Goal: Information Seeking & Learning: Find specific fact

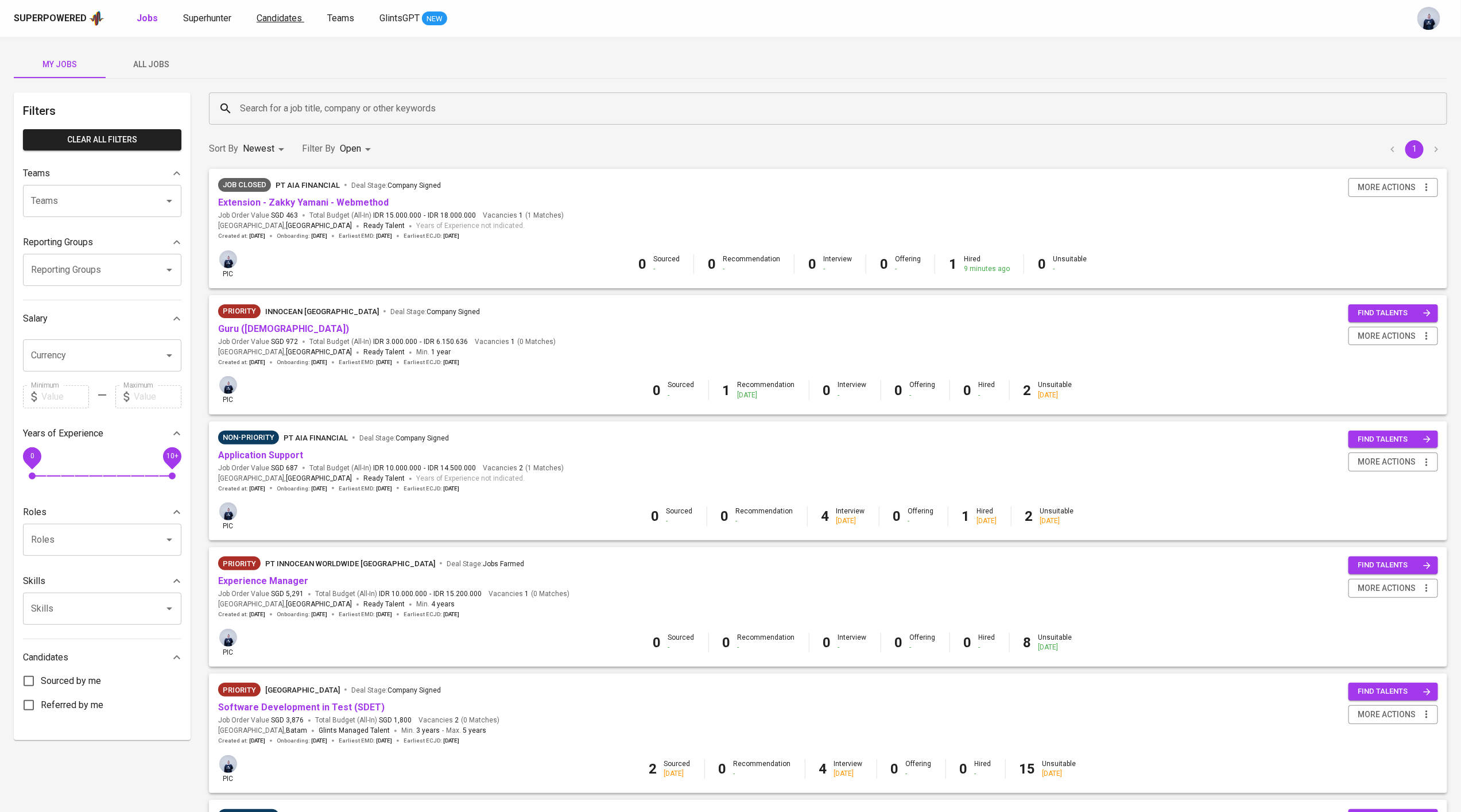
click at [284, 17] on span "Candidates" at bounding box center [279, 18] width 45 height 11
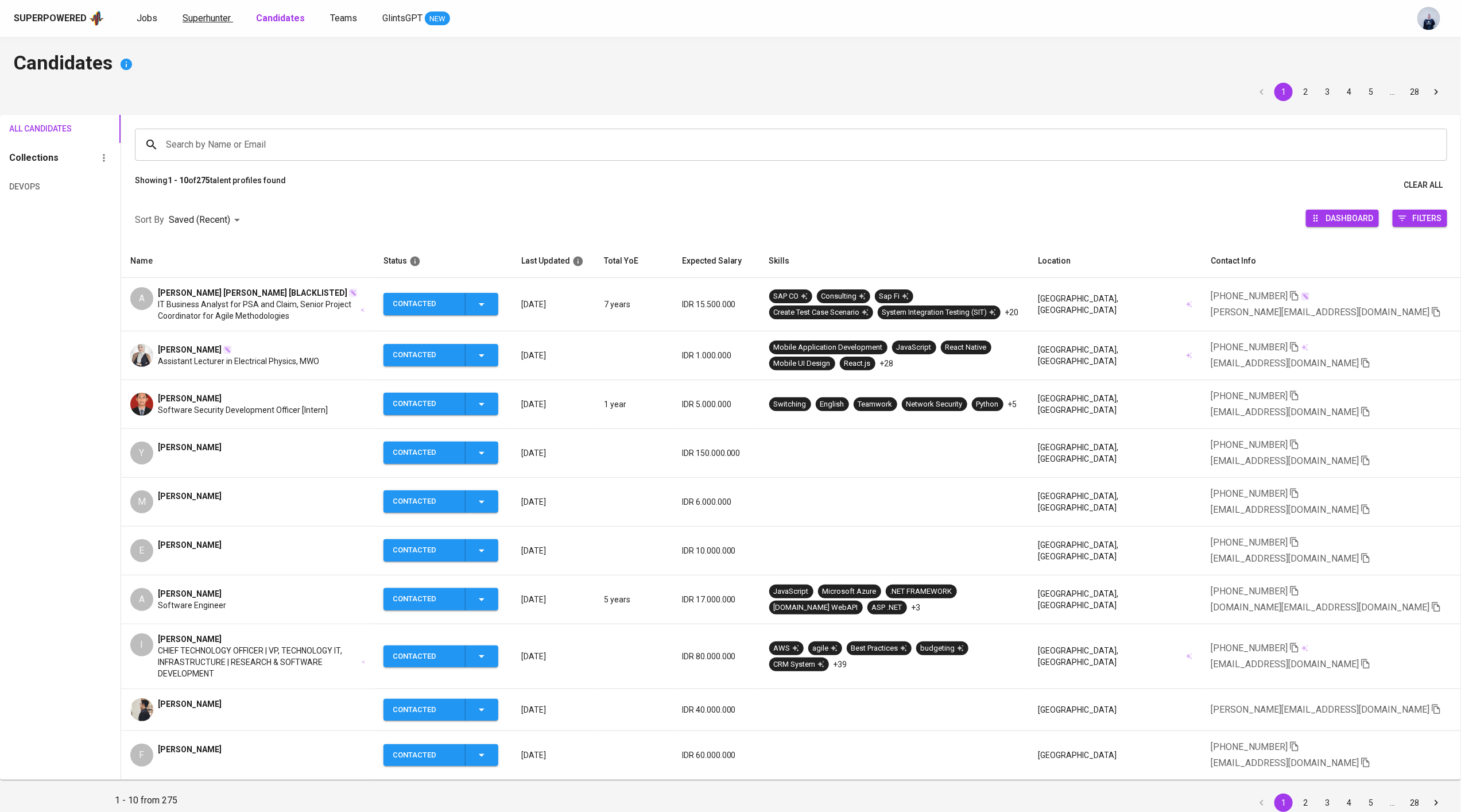
click at [206, 19] on span "Superhunter" at bounding box center [206, 18] width 48 height 11
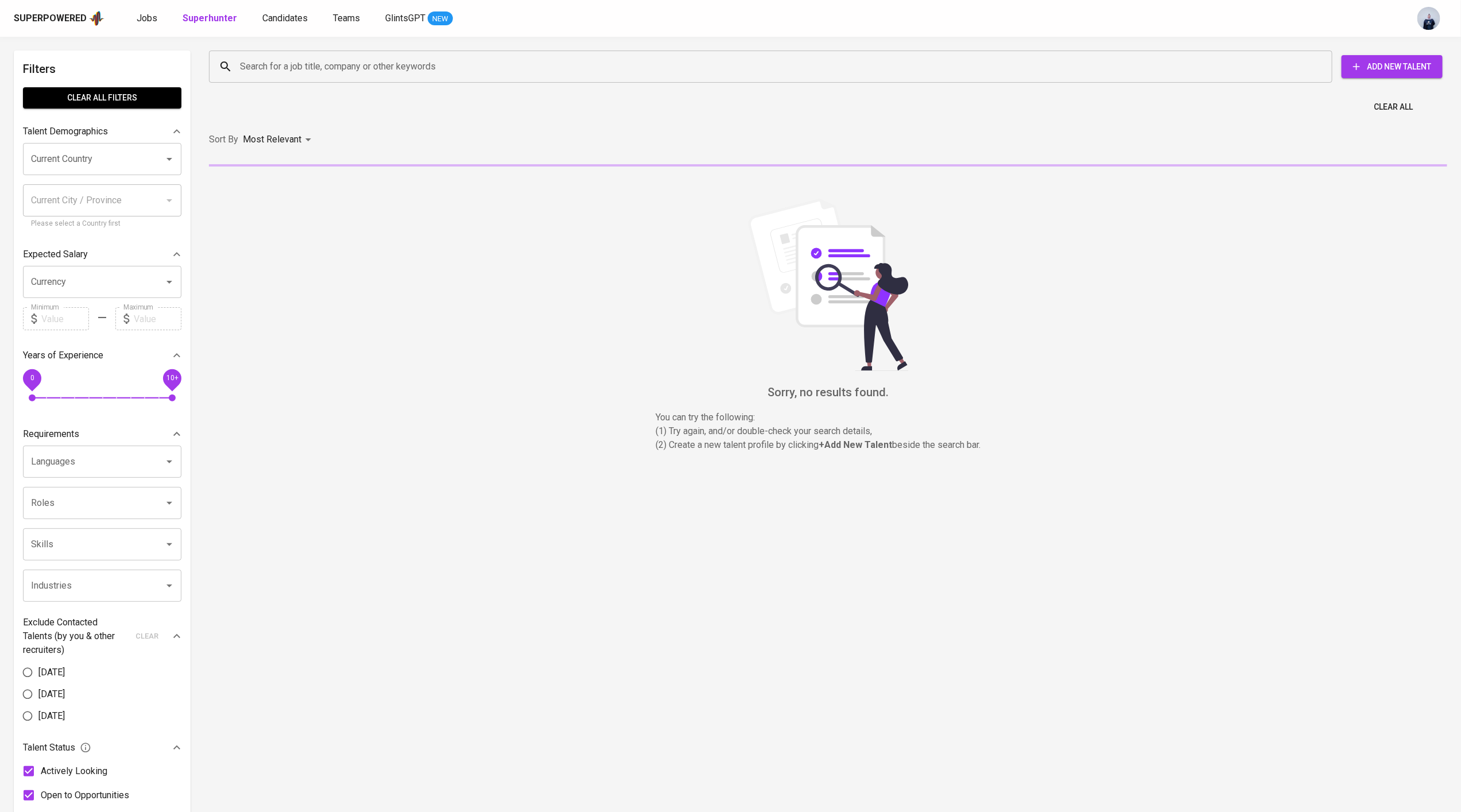
click at [279, 77] on input "Search for a job title, company or other keywords" at bounding box center [774, 67] width 1073 height 22
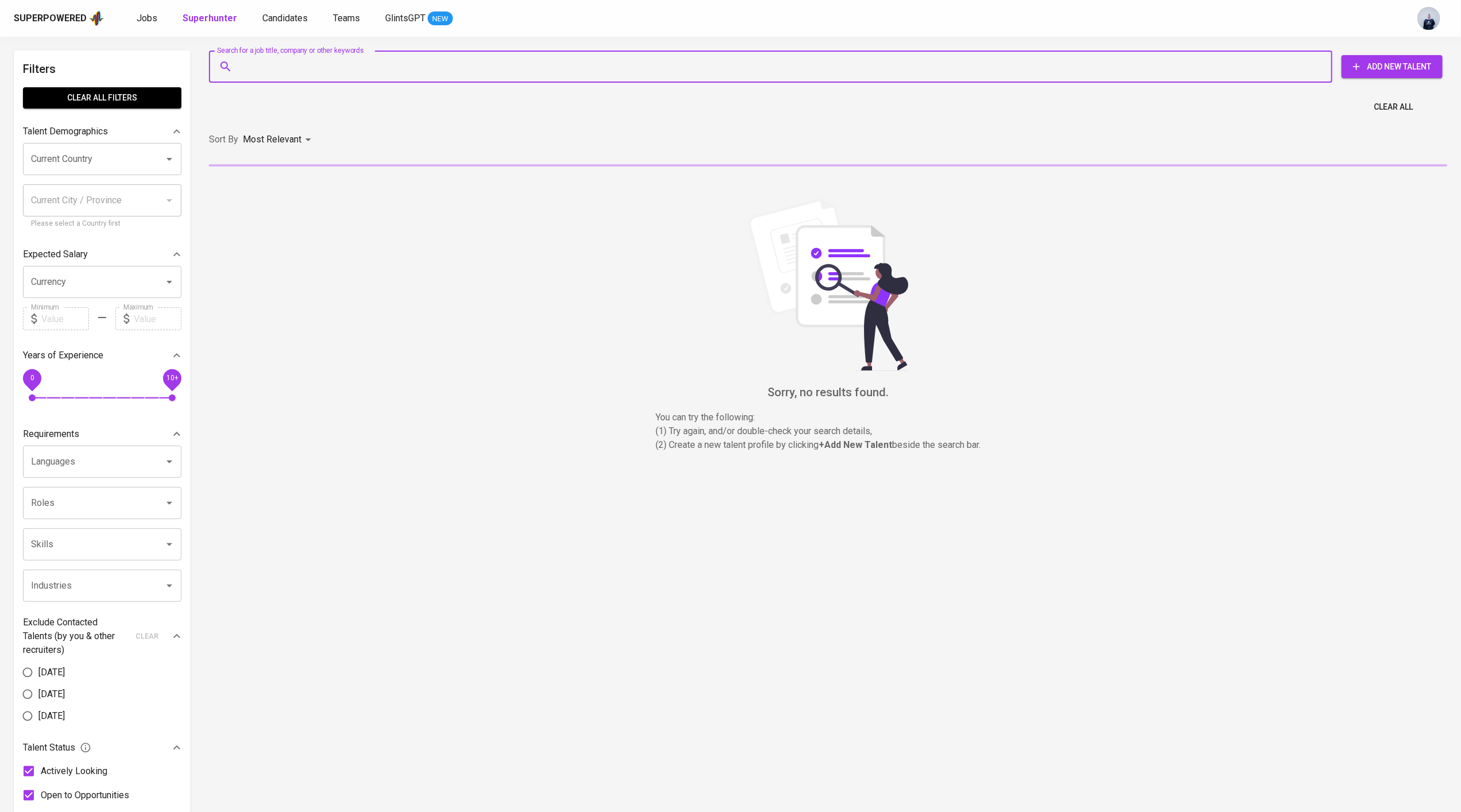
paste input "[EMAIL_ADDRESS][DOMAIN_NAME])"
type input "[EMAIL_ADDRESS][DOMAIN_NAME])"
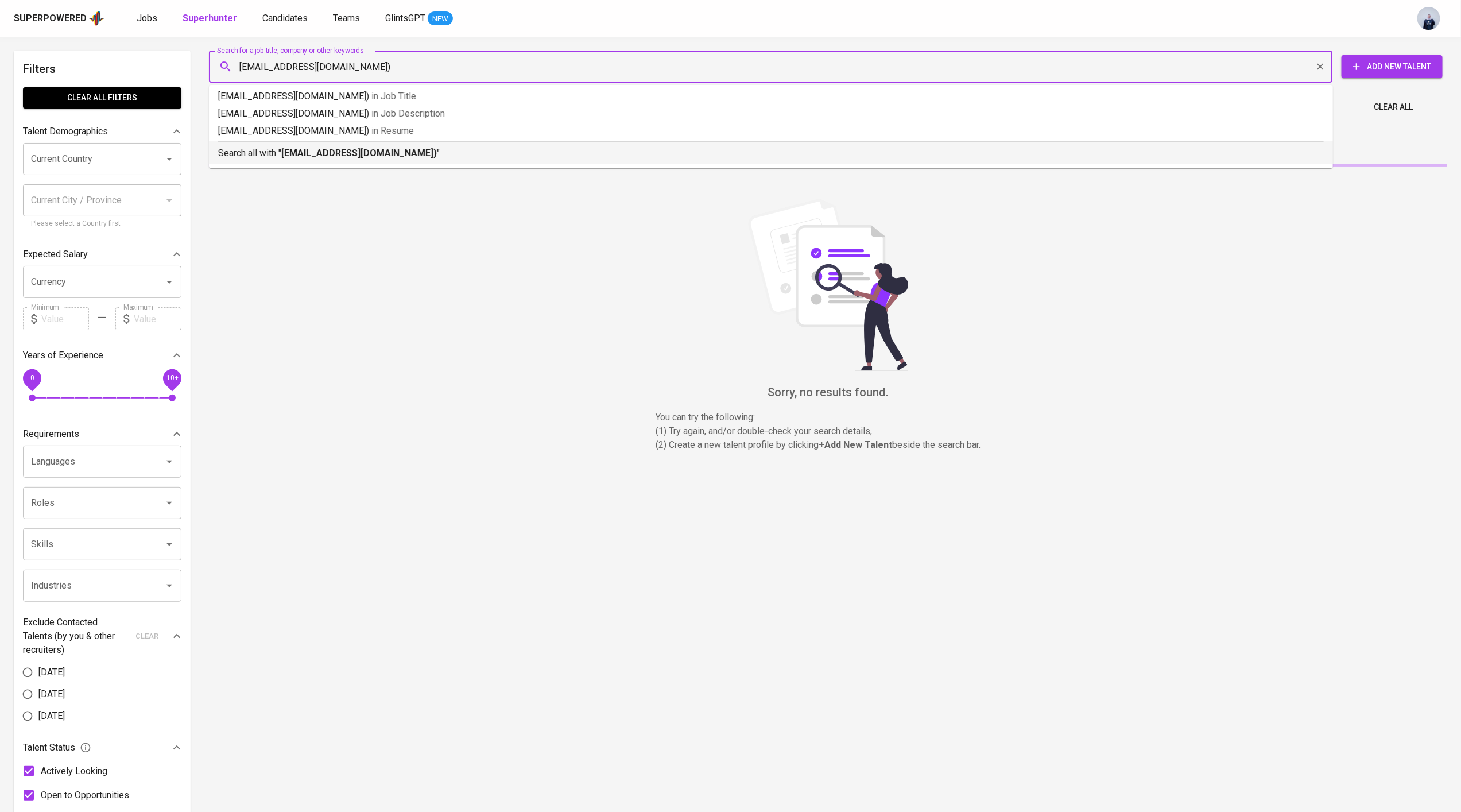
click at [306, 154] on b "[EMAIL_ADDRESS][DOMAIN_NAME])" at bounding box center [359, 152] width 156 height 11
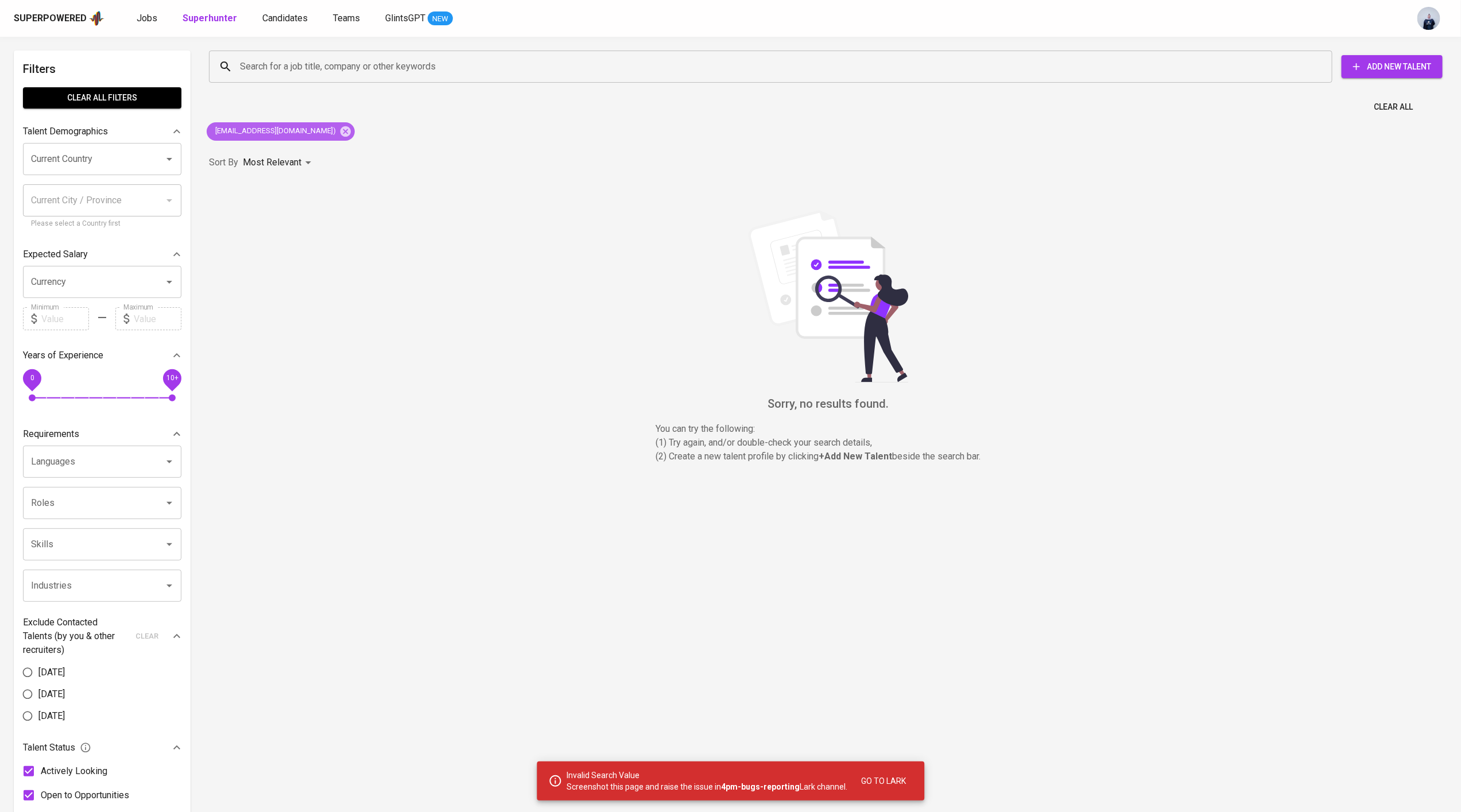
click at [334, 138] on div "[EMAIL_ADDRESS][DOMAIN_NAME])" at bounding box center [281, 131] width 148 height 18
click at [341, 136] on icon at bounding box center [346, 131] width 10 height 10
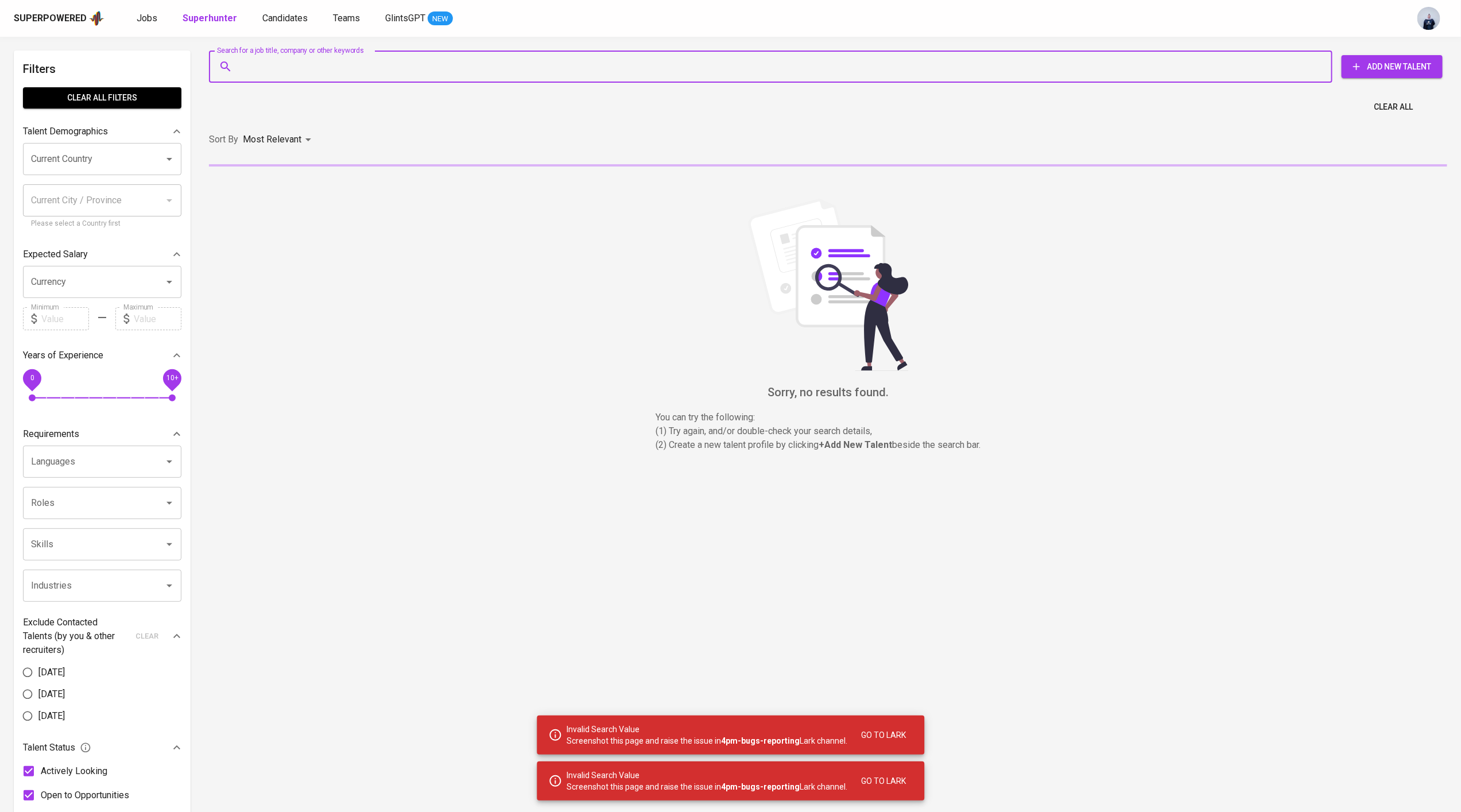
click at [276, 59] on input "Search for a job title, company or other keywords" at bounding box center [774, 67] width 1073 height 22
paste input "[EMAIL_ADDRESS][DOMAIN_NAME])"
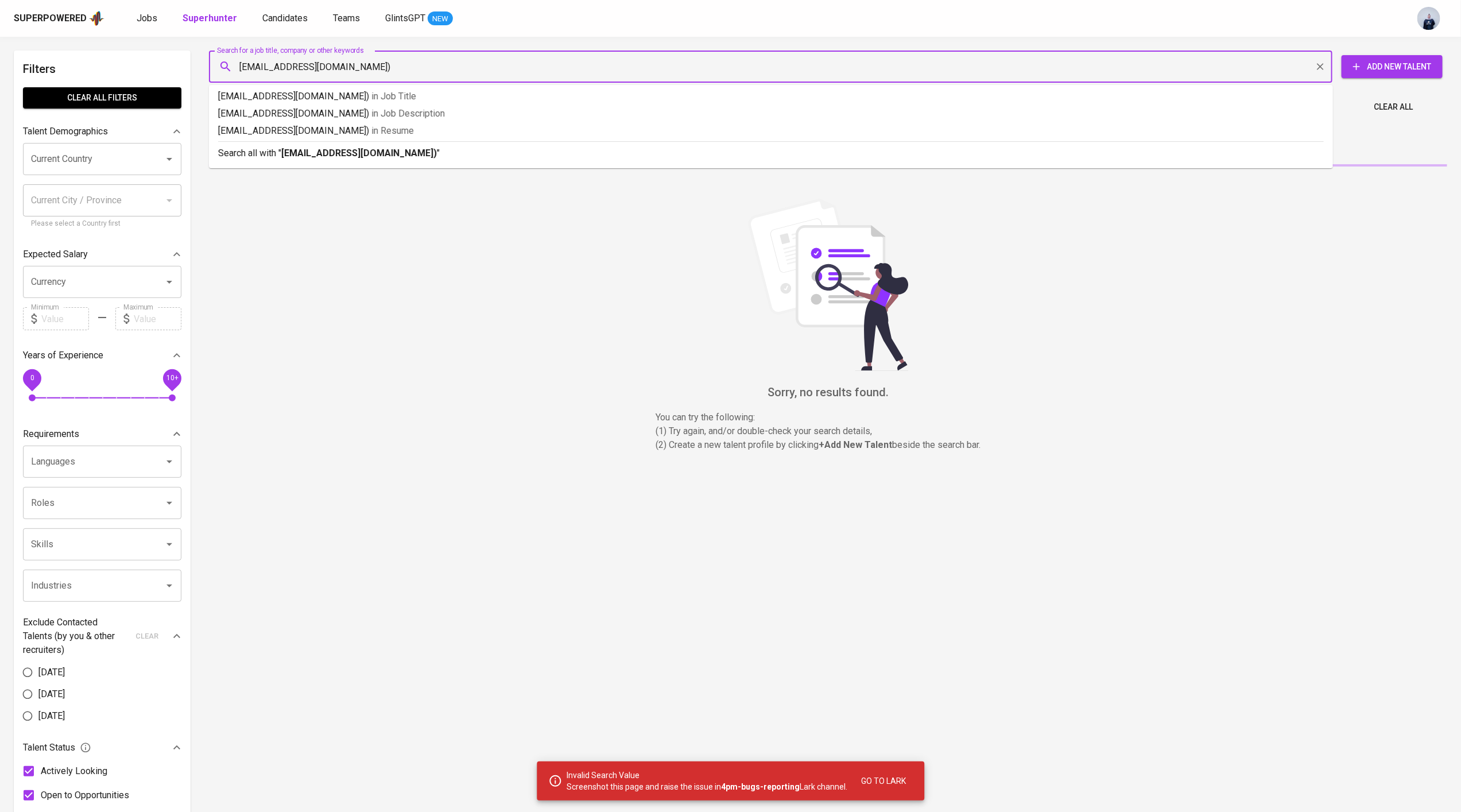
type input "[EMAIL_ADDRESS][DOMAIN_NAME]"
click at [384, 158] on b "[EMAIL_ADDRESS][DOMAIN_NAME]" at bounding box center [357, 152] width 152 height 11
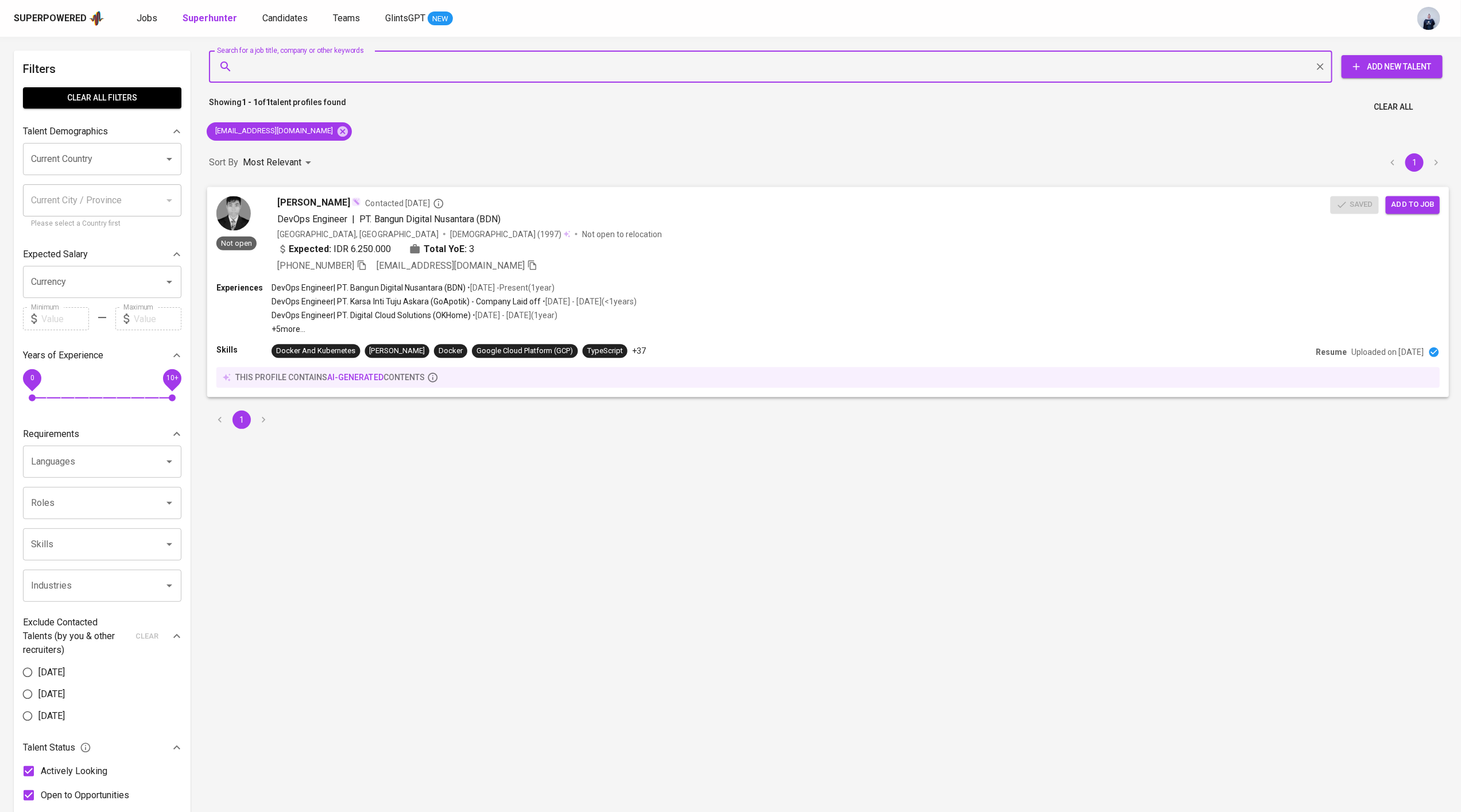
click at [403, 240] on div "[PERSON_NAME] Contacted [DATE] DevOps Engineer | PT. Bangun Digital Nusantara (…" at bounding box center [804, 234] width 1053 height 77
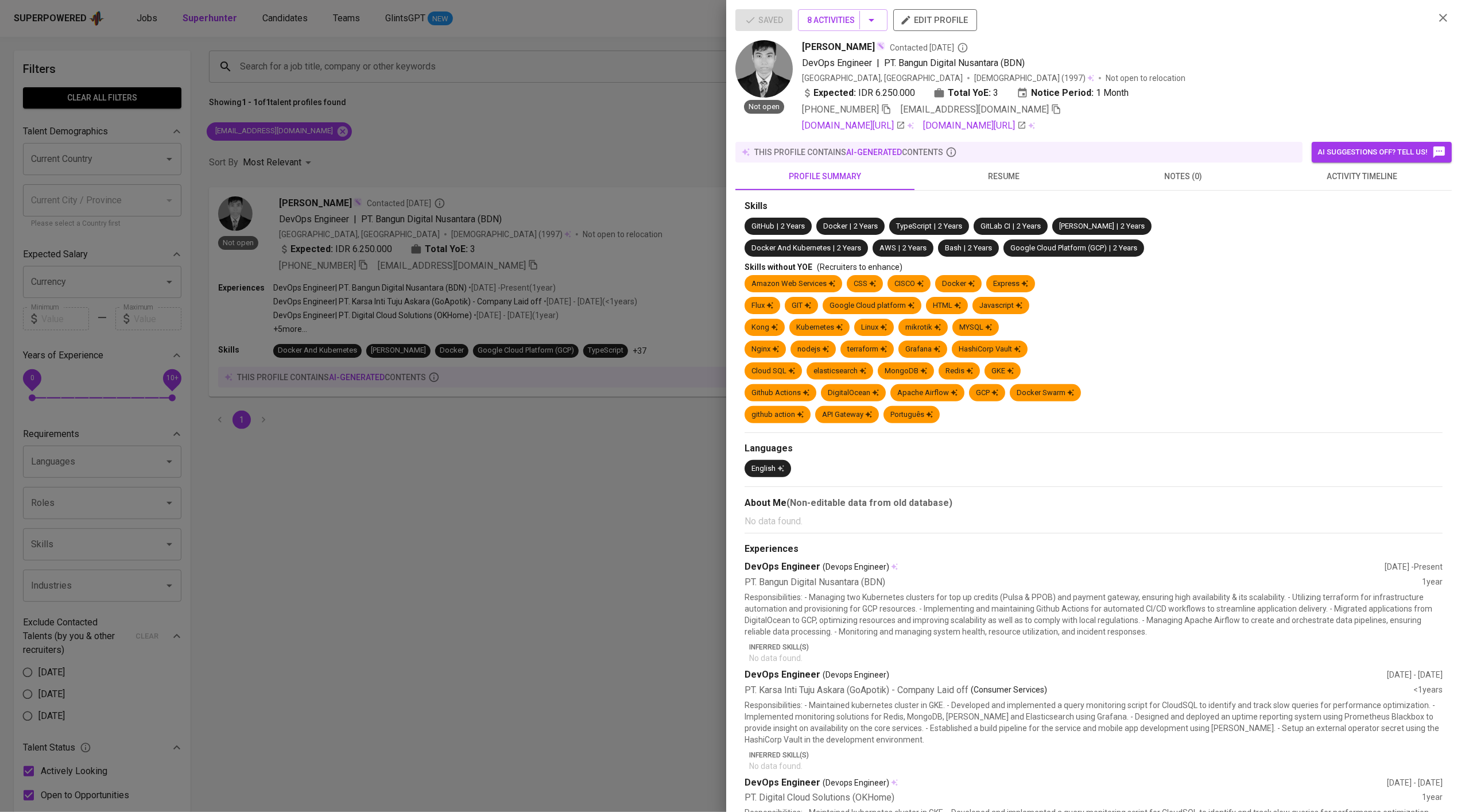
click at [995, 177] on span "resume" at bounding box center [1003, 176] width 165 height 14
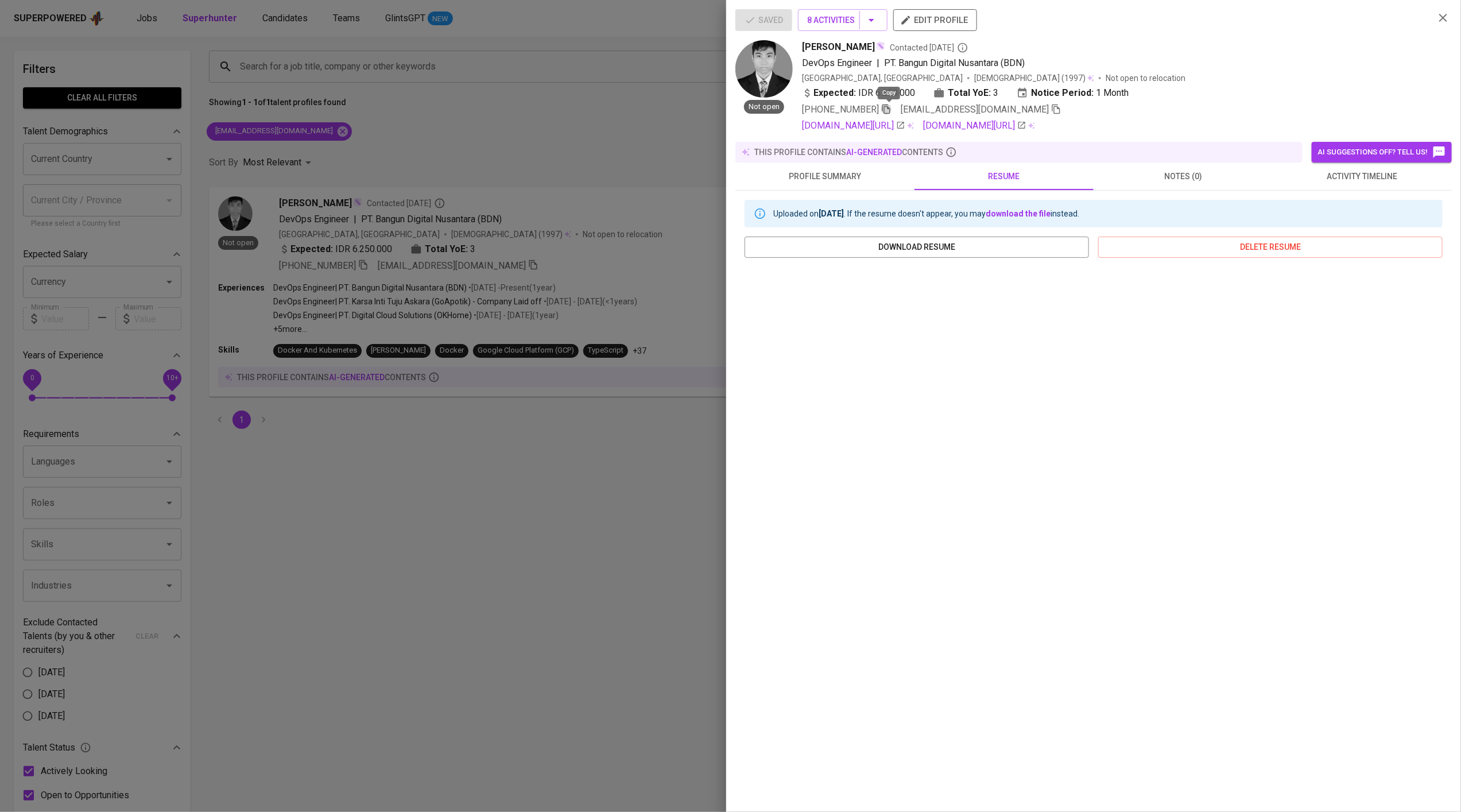
click at [887, 109] on icon "button" at bounding box center [886, 110] width 8 height 10
